Goal: Task Accomplishment & Management: Use online tool/utility

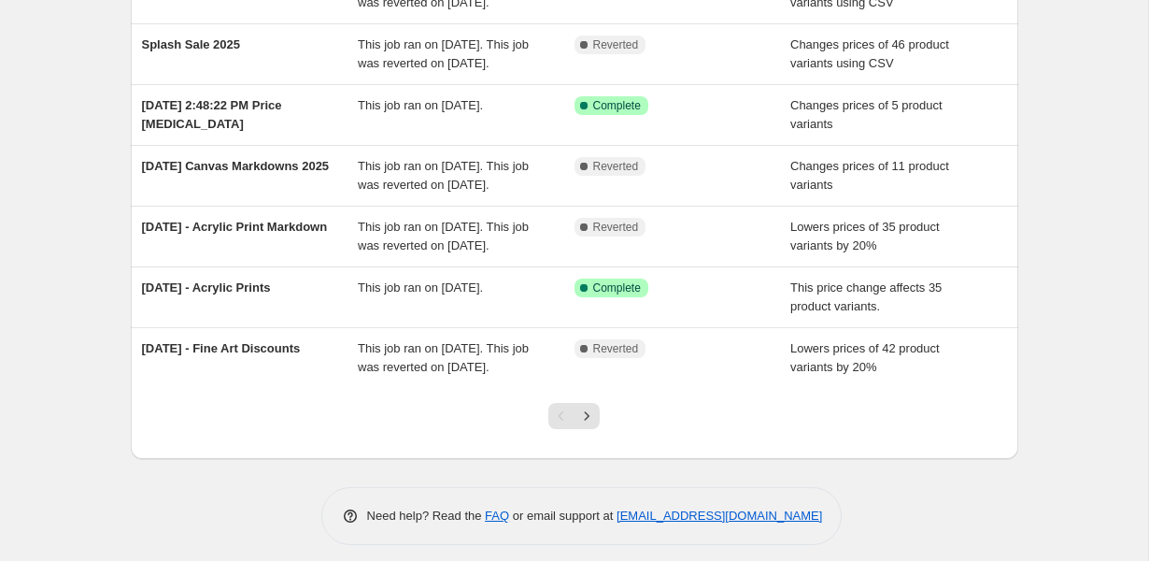
scroll to position [533, 0]
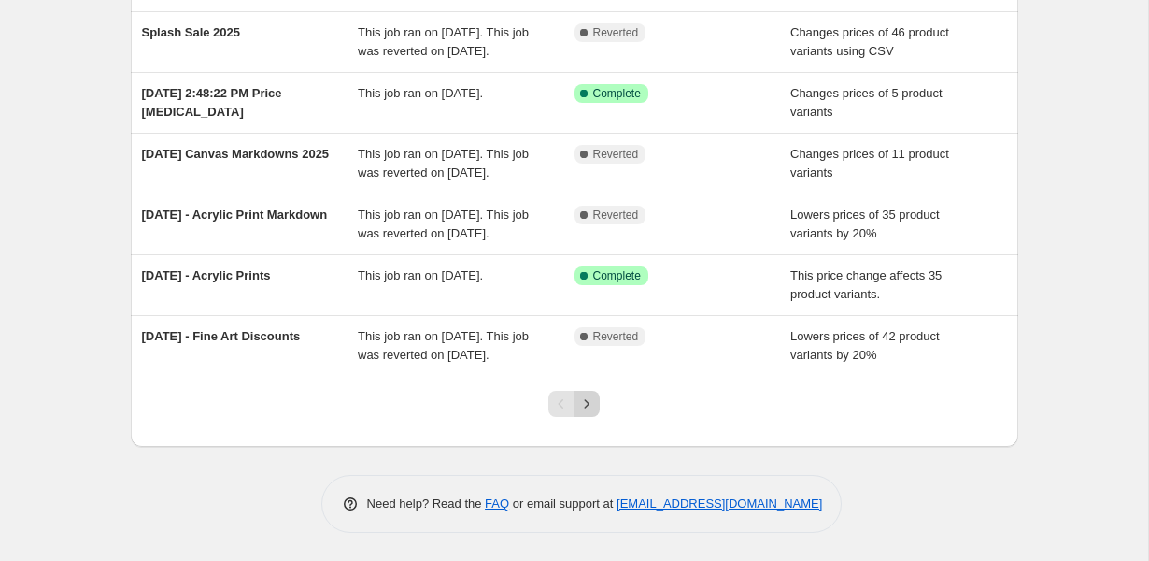
click at [585, 406] on icon "Next" at bounding box center [587, 403] width 5 height 8
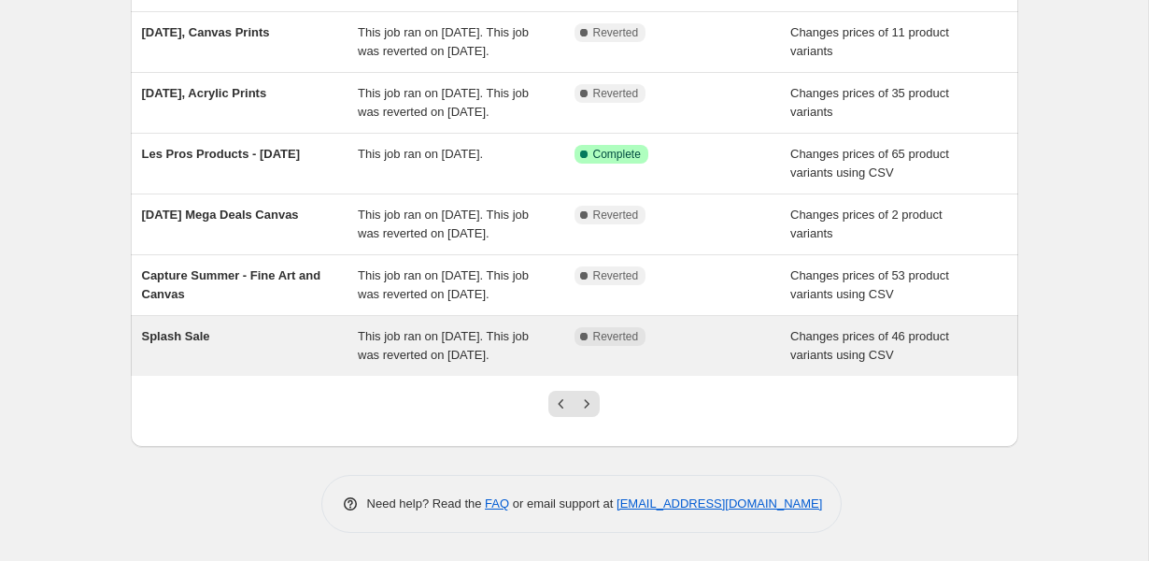
scroll to position [435, 0]
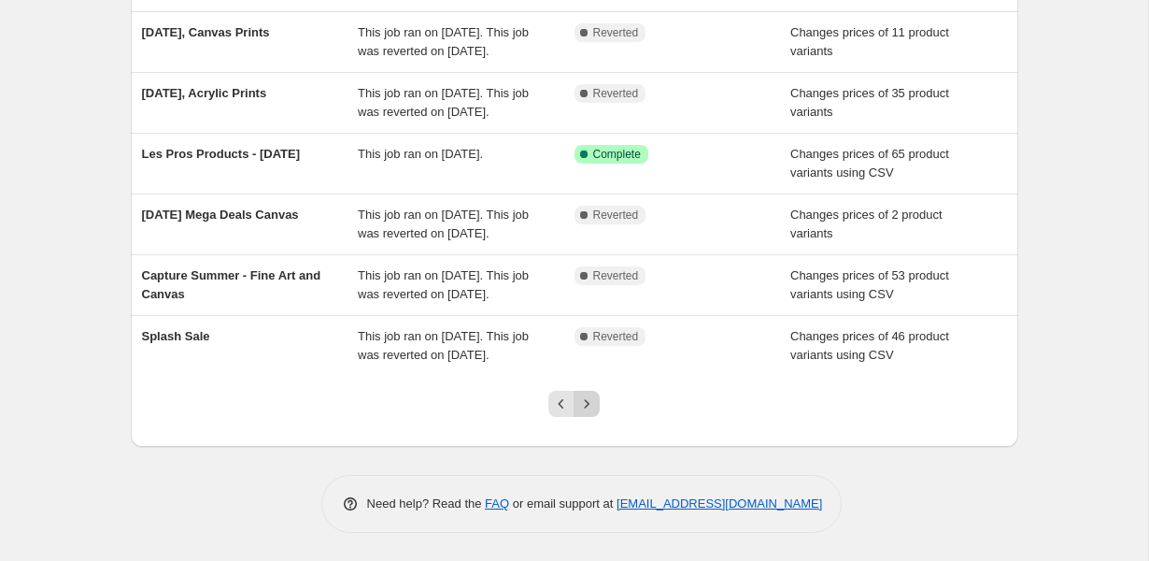
click at [589, 413] on icon "Next" at bounding box center [586, 403] width 19 height 19
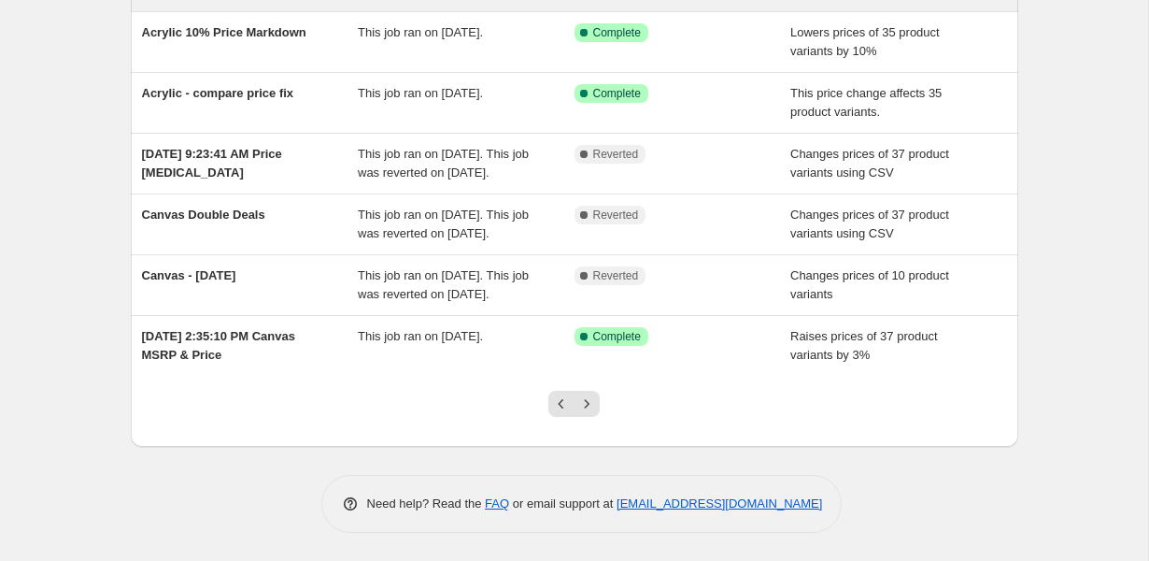
scroll to position [485, 0]
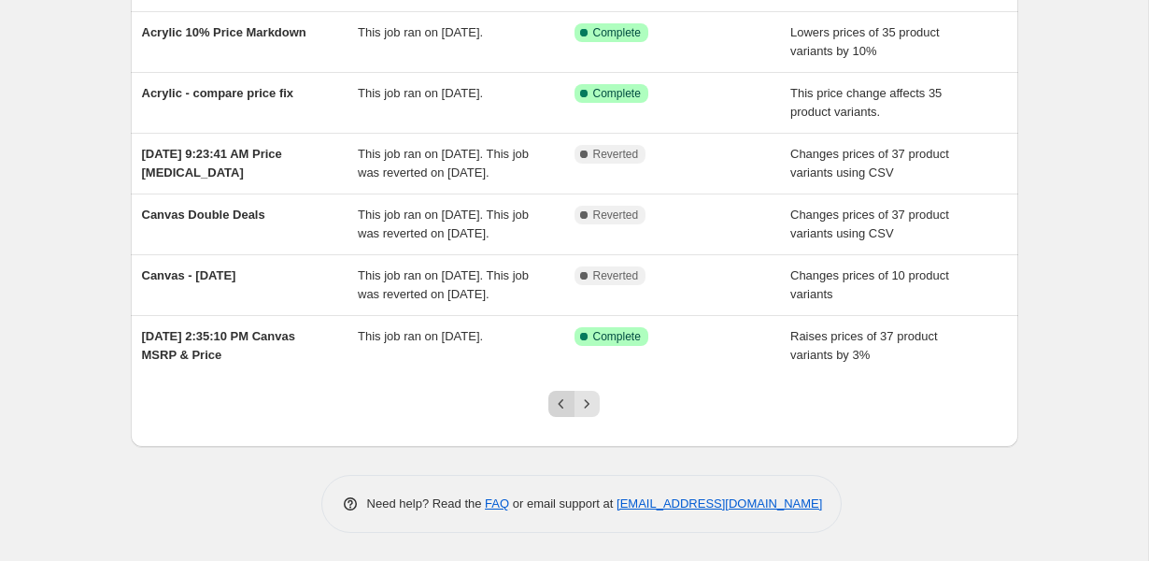
click at [564, 413] on icon "Previous" at bounding box center [561, 403] width 19 height 19
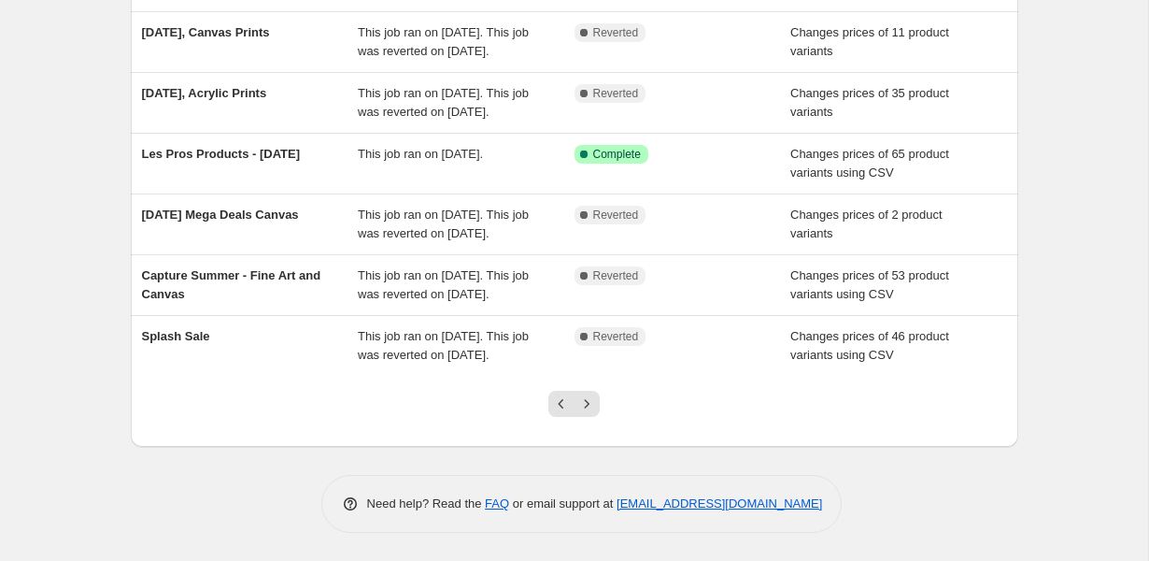
scroll to position [504, 0]
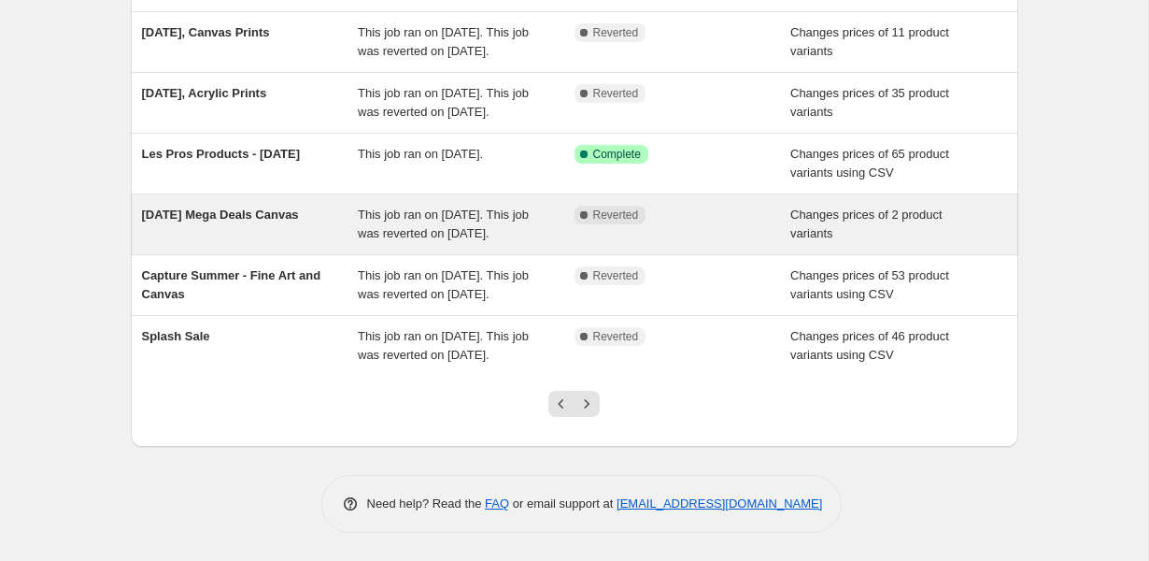
click at [433, 214] on div "This job ran on October 3, 2024. This job was reverted on October 16, 2024." at bounding box center [466, 224] width 217 height 37
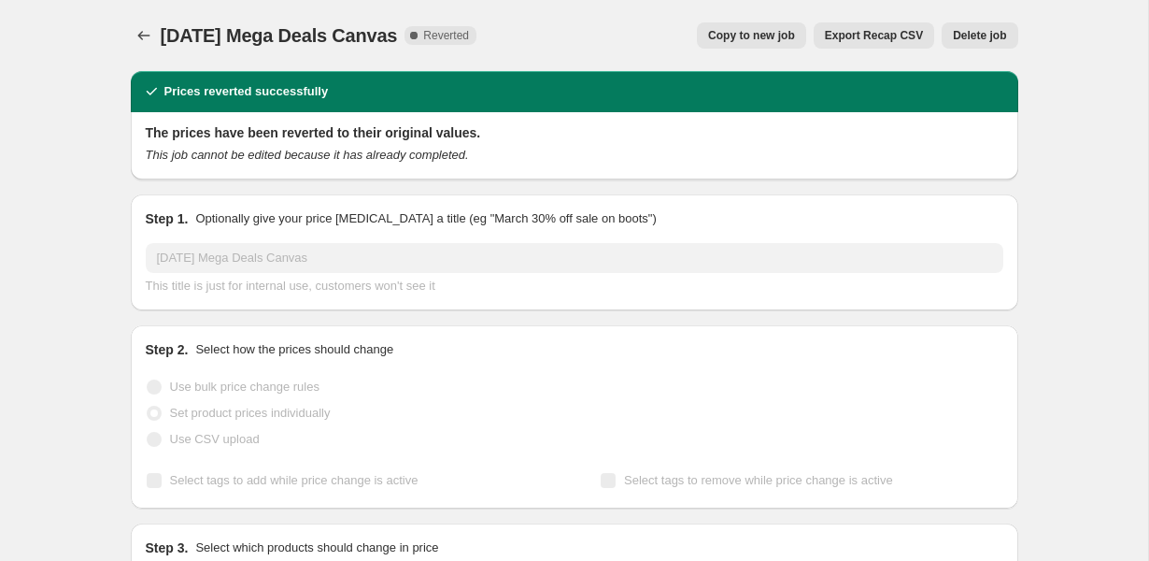
click at [731, 36] on span "Copy to new job" at bounding box center [751, 35] width 87 height 15
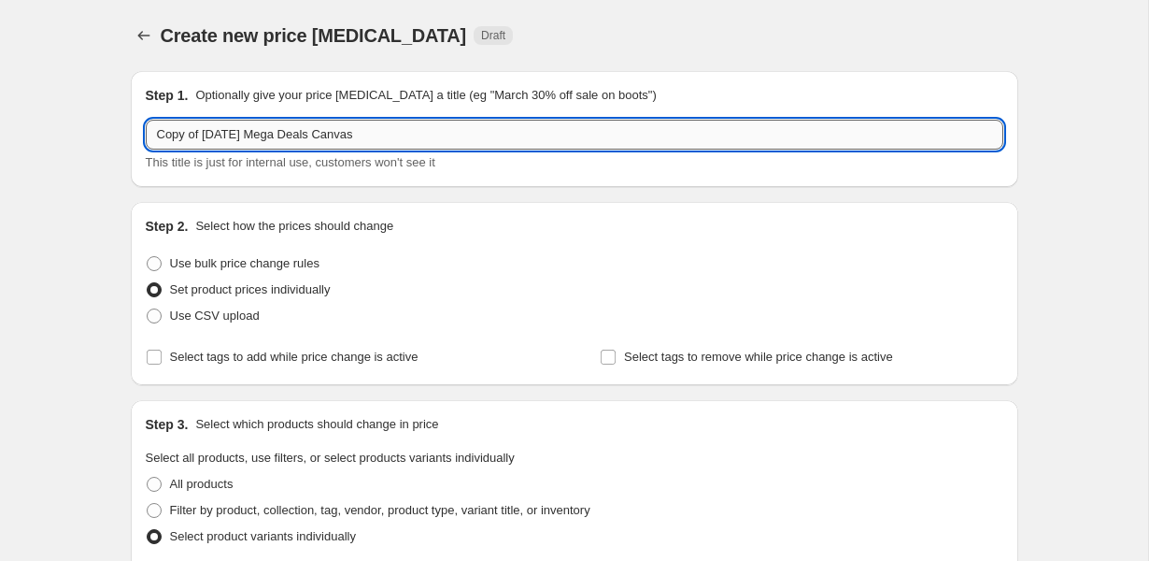
click at [203, 131] on input "Copy of Thanksgiving Mega Deals Canvas" at bounding box center [575, 135] width 858 height 30
drag, startPoint x: 206, startPoint y: 133, endPoint x: 79, endPoint y: 120, distance: 126.8
click at [371, 136] on input "Thanksgiving Mega Deals Canvas" at bounding box center [575, 135] width 858 height 30
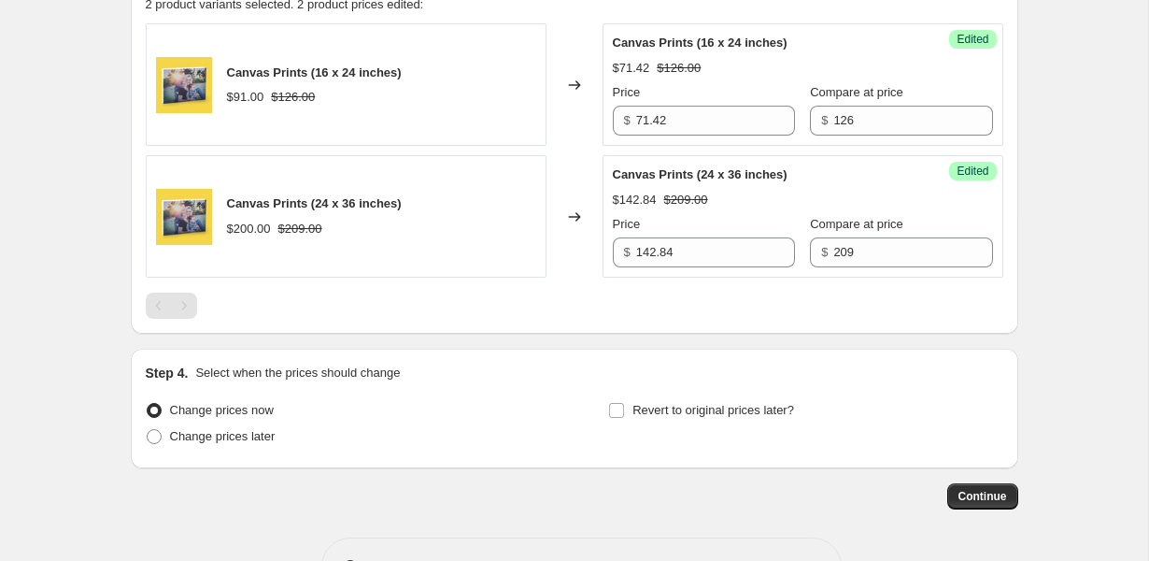
scroll to position [725, 0]
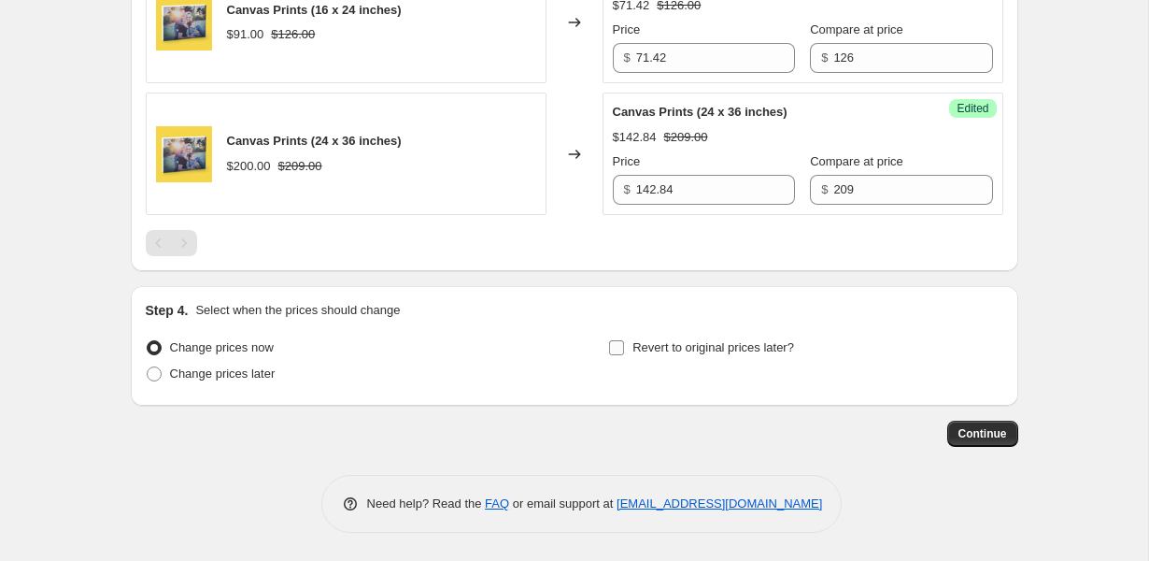
type input "Thanksgiving Mega Deals Canvas 2025"
click at [696, 344] on span "Revert to original prices later?" at bounding box center [713, 347] width 162 height 14
click at [624, 344] on input "Revert to original prices later?" at bounding box center [616, 347] width 15 height 15
checkbox input "true"
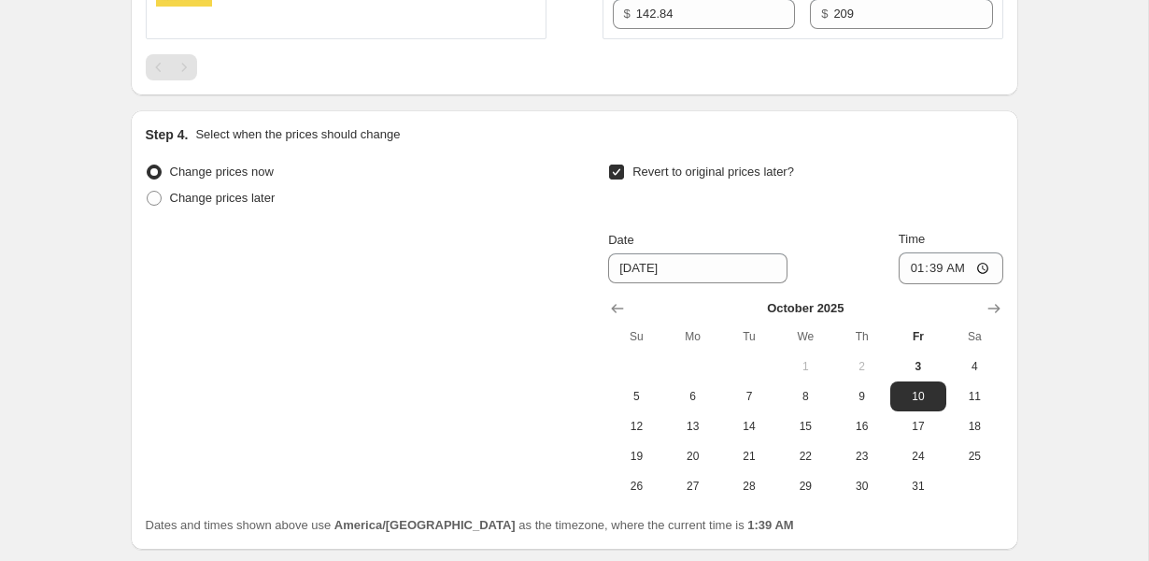
scroll to position [1044, 0]
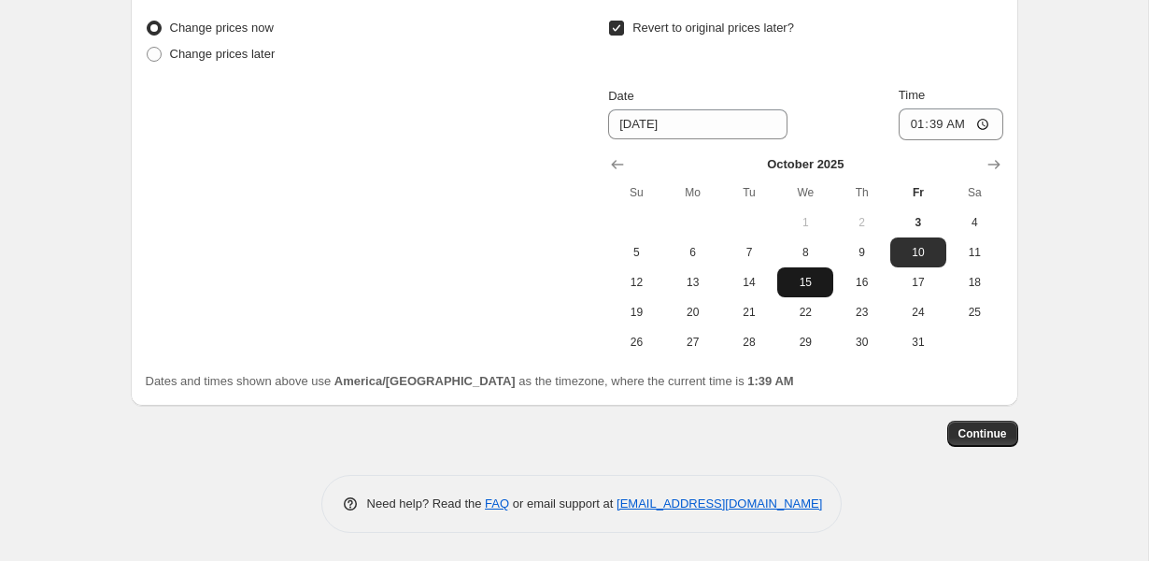
click at [811, 278] on span "15" at bounding box center [805, 282] width 41 height 15
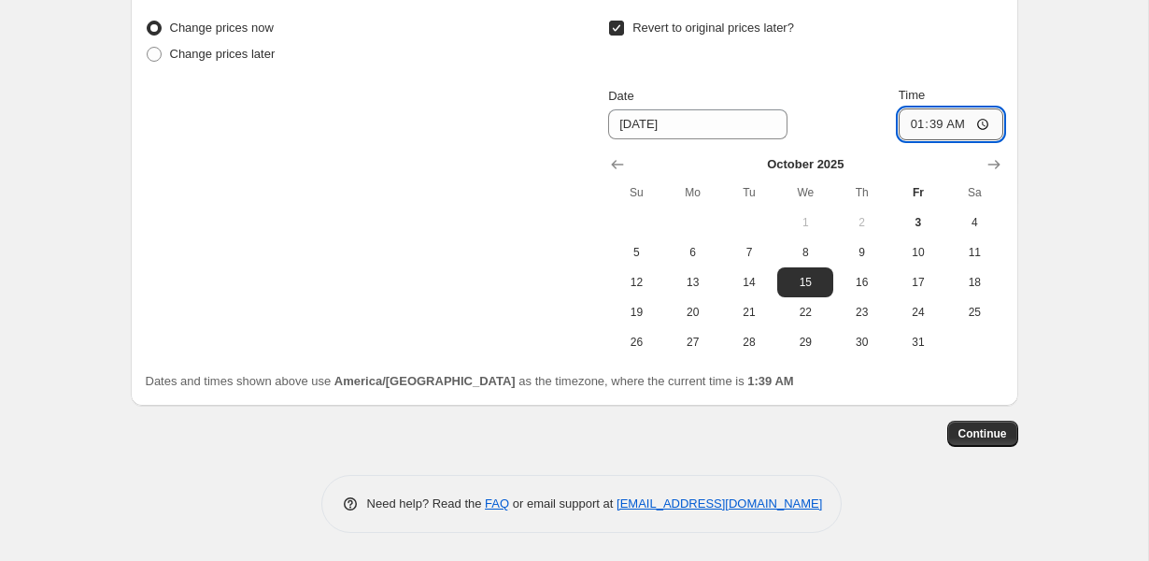
click at [906, 121] on input "01:39" at bounding box center [951, 124] width 105 height 32
click at [866, 284] on span "16" at bounding box center [861, 282] width 41 height 15
type input "10/16/2025"
click at [910, 124] on input "01:39" at bounding box center [951, 124] width 105 height 32
type input "03:35"
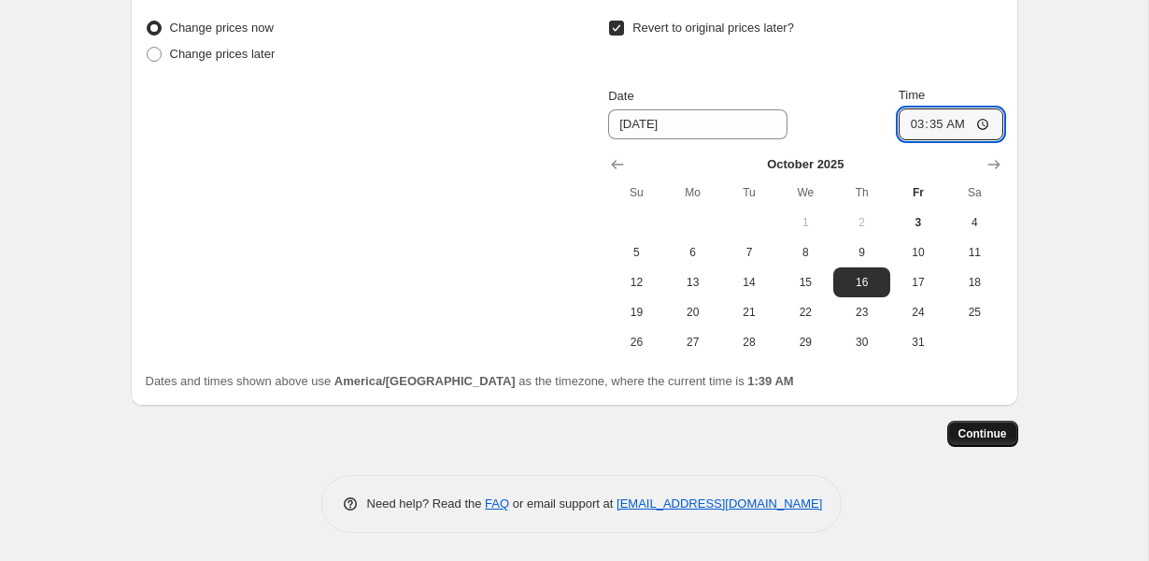
click at [976, 434] on span "Continue" at bounding box center [983, 433] width 49 height 15
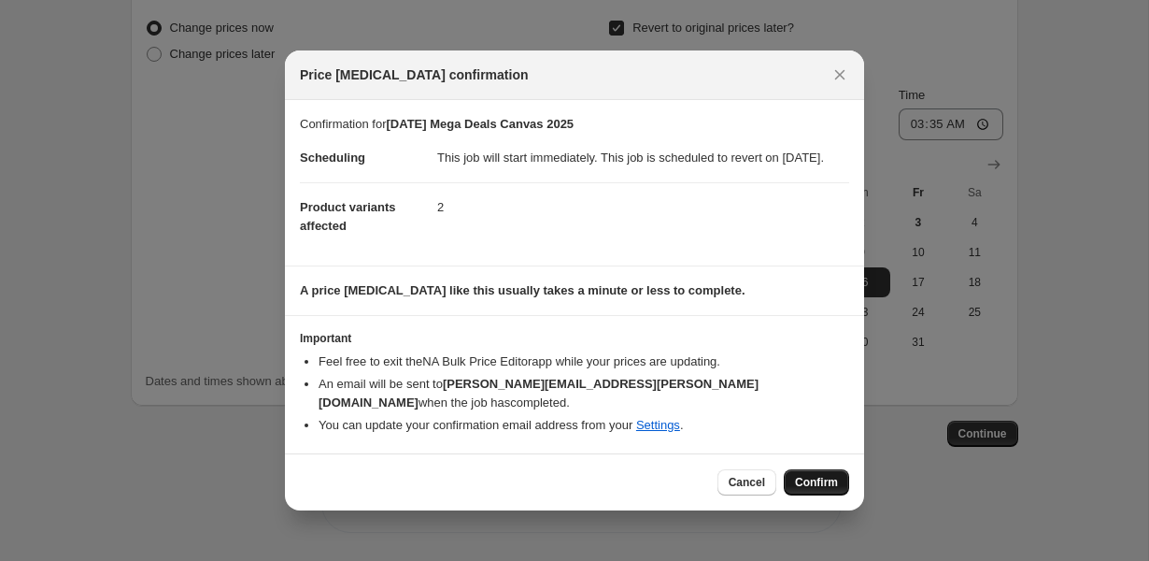
click at [830, 484] on span "Confirm" at bounding box center [816, 482] width 43 height 15
